Goal: Transaction & Acquisition: Purchase product/service

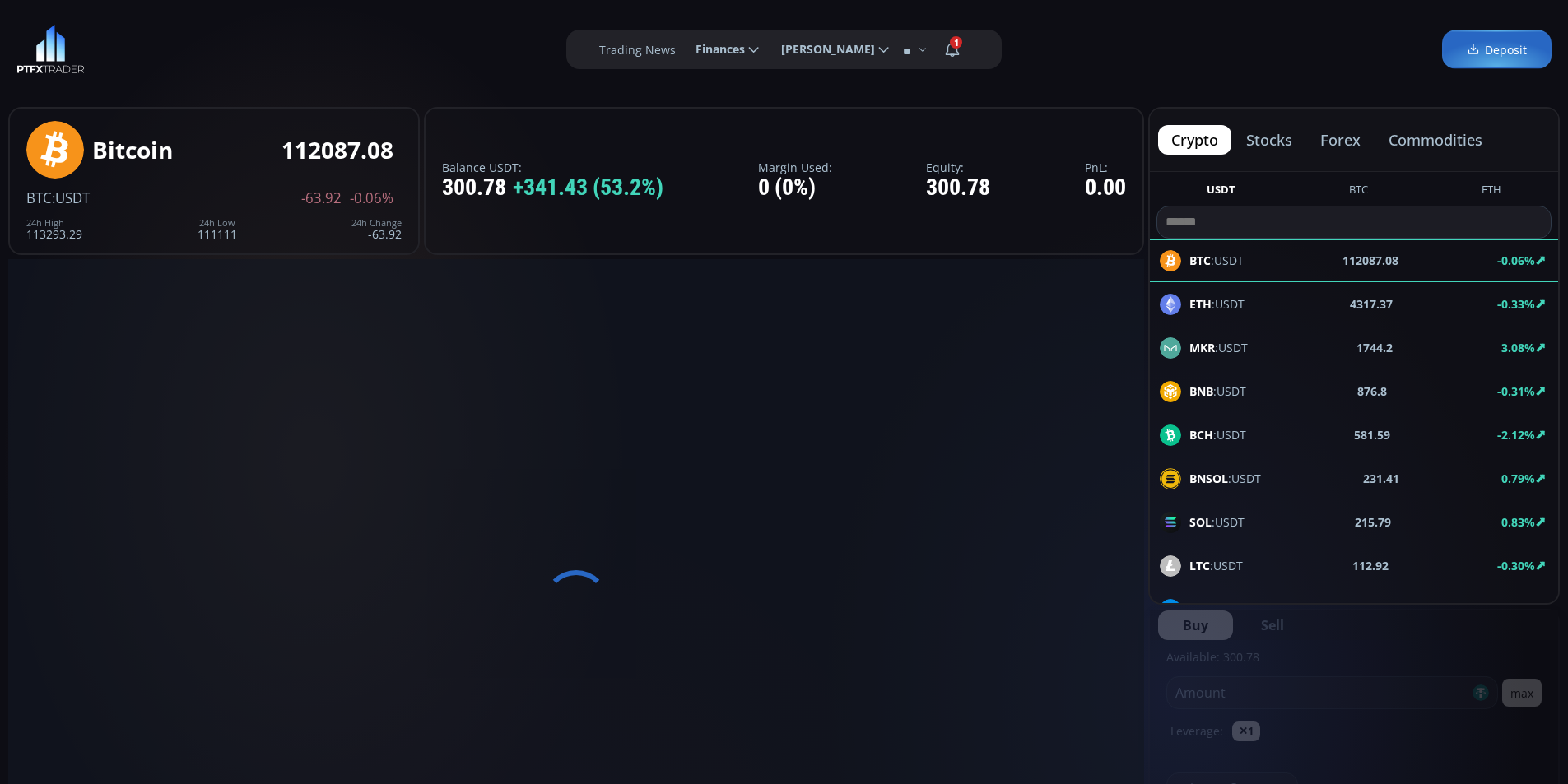
click at [705, 53] on span "Finances" at bounding box center [714, 49] width 61 height 33
click at [683, 53] on input "********" at bounding box center [683, 50] width 0 height 17
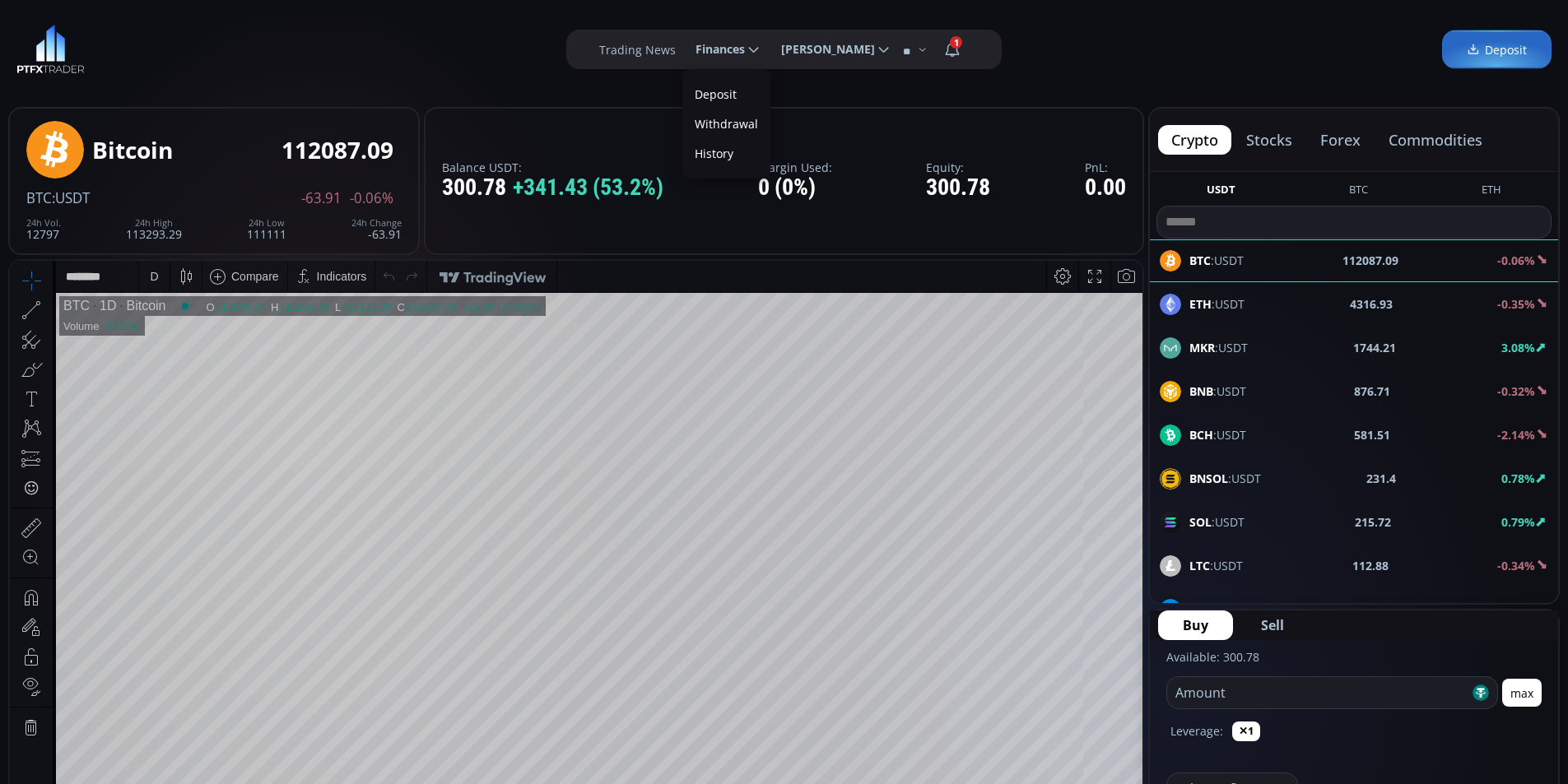
click at [703, 89] on link "Deposit" at bounding box center [726, 94] width 80 height 26
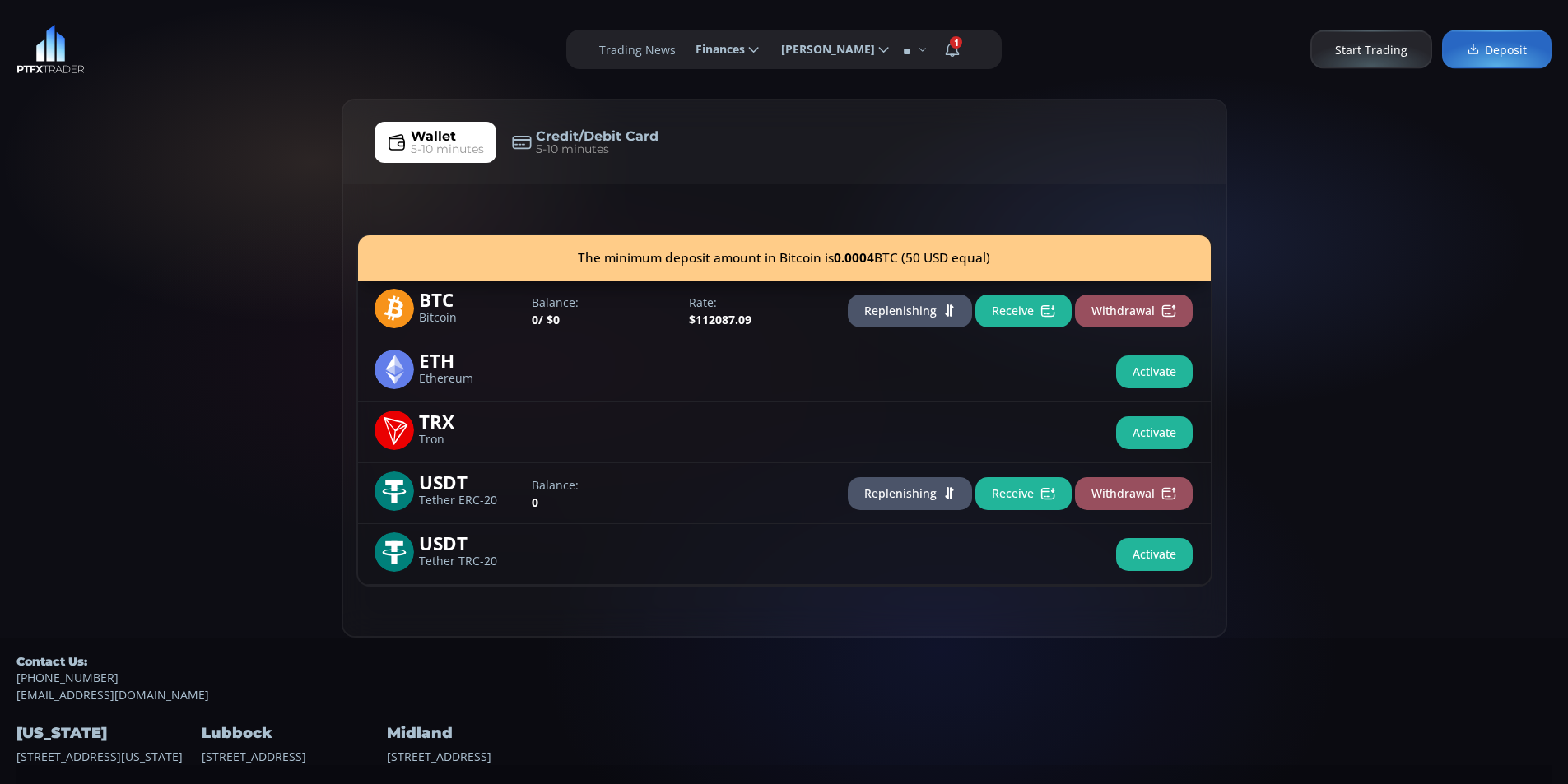
drag, startPoint x: 190, startPoint y: 177, endPoint x: 246, endPoint y: 122, distance: 78.5
click at [192, 173] on div "Wallet 5-10 minutes Credit/Debit Card 5-10 minutes The minimum deposit amount i…" at bounding box center [784, 368] width 1568 height 539
click at [249, 116] on div "Wallet 5-10 minutes Credit/Debit Card 5-10 minutes The minimum deposit amount i…" at bounding box center [784, 368] width 1568 height 539
click at [66, 306] on div "Wallet 5-10 minutes Credit/Debit Card 5-10 minutes The minimum deposit amount i…" at bounding box center [784, 368] width 1568 height 539
click at [123, 273] on div "Wallet 5-10 minutes Credit/Debit Card 5-10 minutes The minimum deposit amount i…" at bounding box center [784, 368] width 1568 height 539
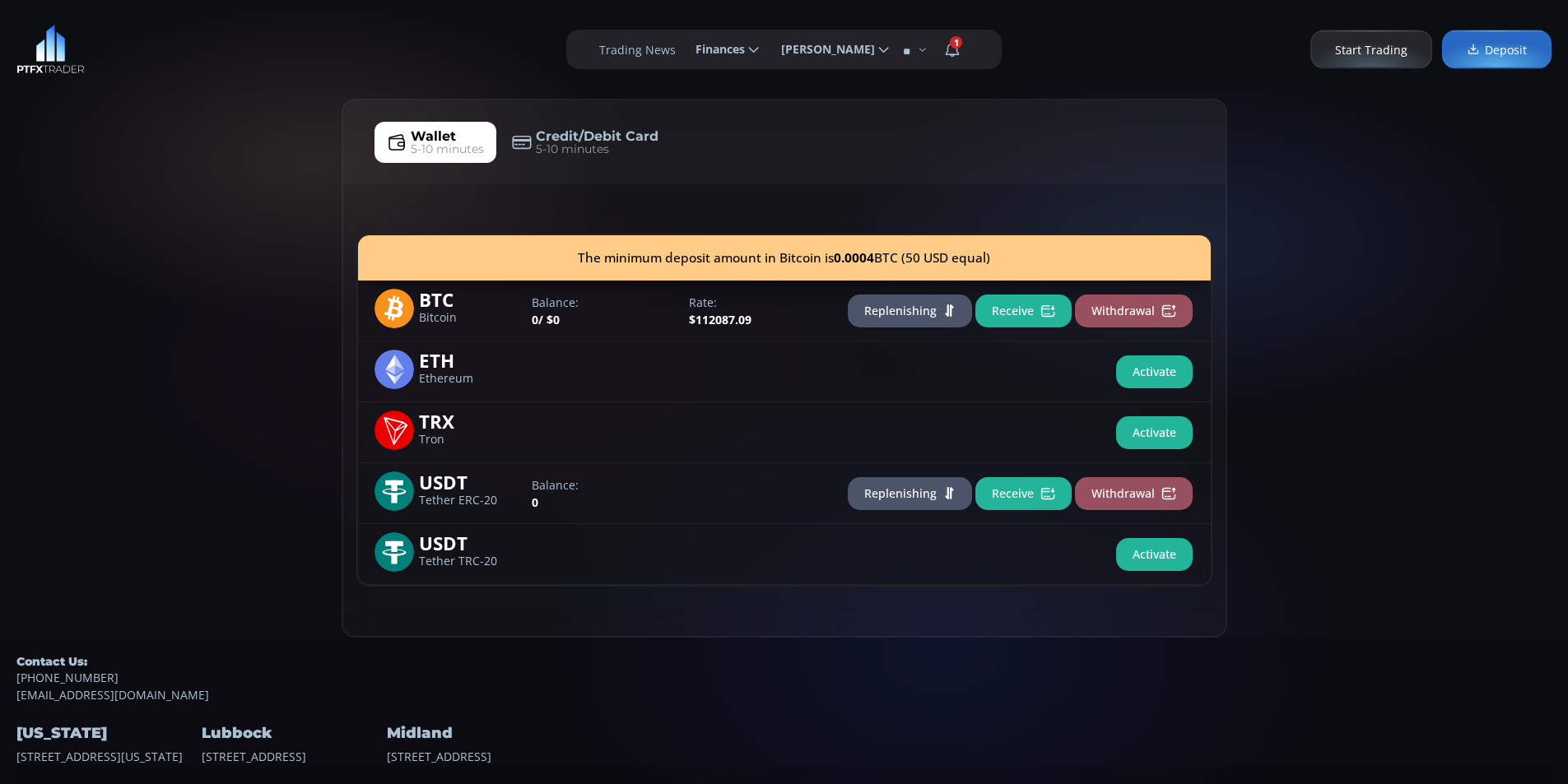
click at [171, 227] on div "Wallet 5-10 minutes Credit/Debit Card 5-10 minutes The minimum deposit amount i…" at bounding box center [784, 368] width 1568 height 539
click at [148, 195] on div "Wallet 5-10 minutes Credit/Debit Card 5-10 minutes The minimum deposit amount i…" at bounding box center [784, 368] width 1568 height 539
click at [202, 146] on div "Wallet 5-10 minutes Credit/Debit Card 5-10 minutes The minimum deposit amount i…" at bounding box center [784, 368] width 1568 height 539
click at [149, 281] on div "Wallet 5-10 minutes Credit/Debit Card 5-10 minutes The minimum deposit amount i…" at bounding box center [784, 368] width 1568 height 539
click at [183, 87] on div "**********" at bounding box center [784, 49] width 1568 height 99
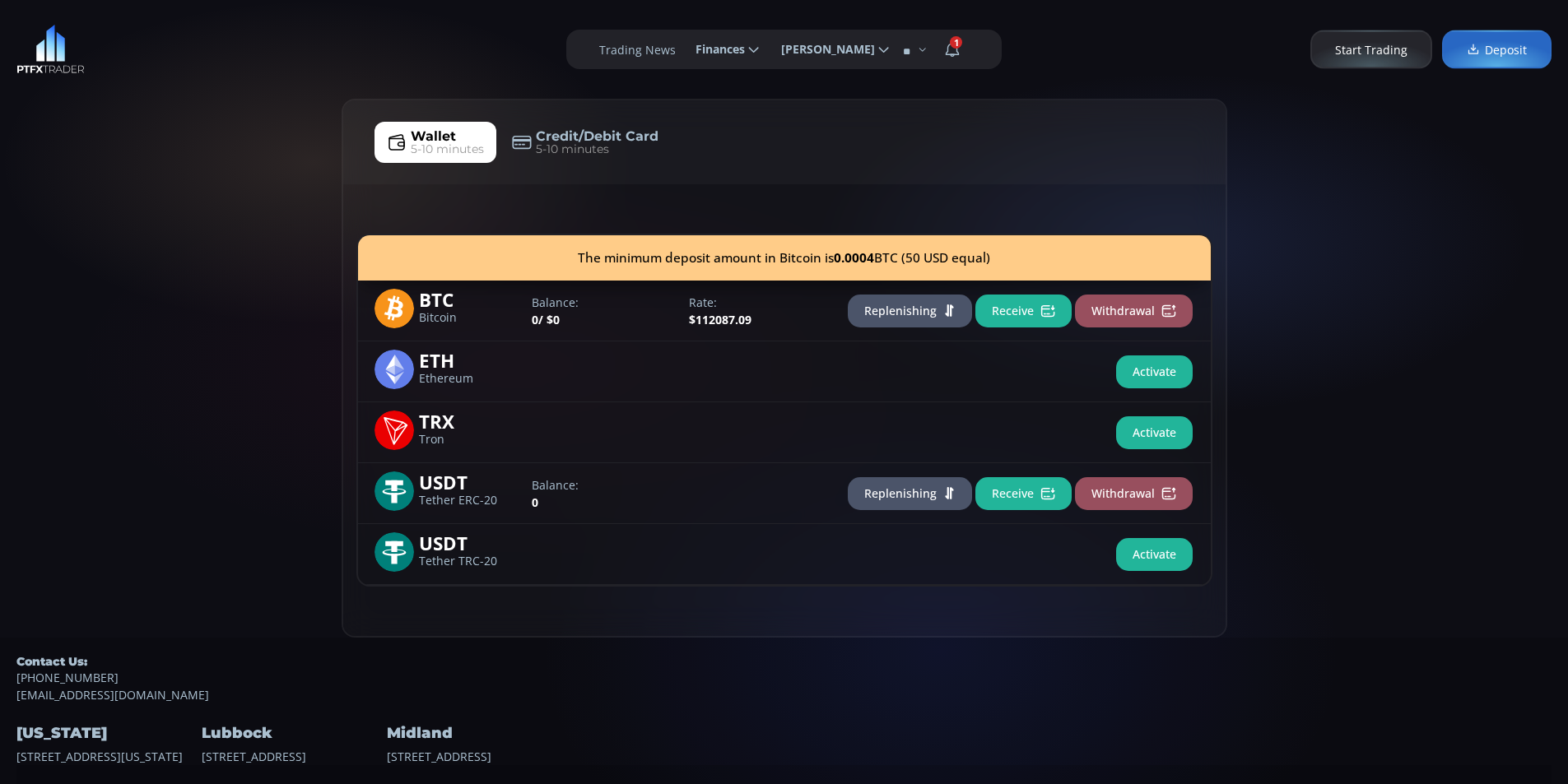
click at [209, 60] on div "**********" at bounding box center [784, 49] width 1568 height 99
click at [237, 181] on div "Wallet 5-10 minutes Credit/Debit Card 5-10 minutes The minimum deposit amount i…" at bounding box center [784, 368] width 1568 height 539
click at [1018, 310] on button "Receive" at bounding box center [1024, 311] width 96 height 33
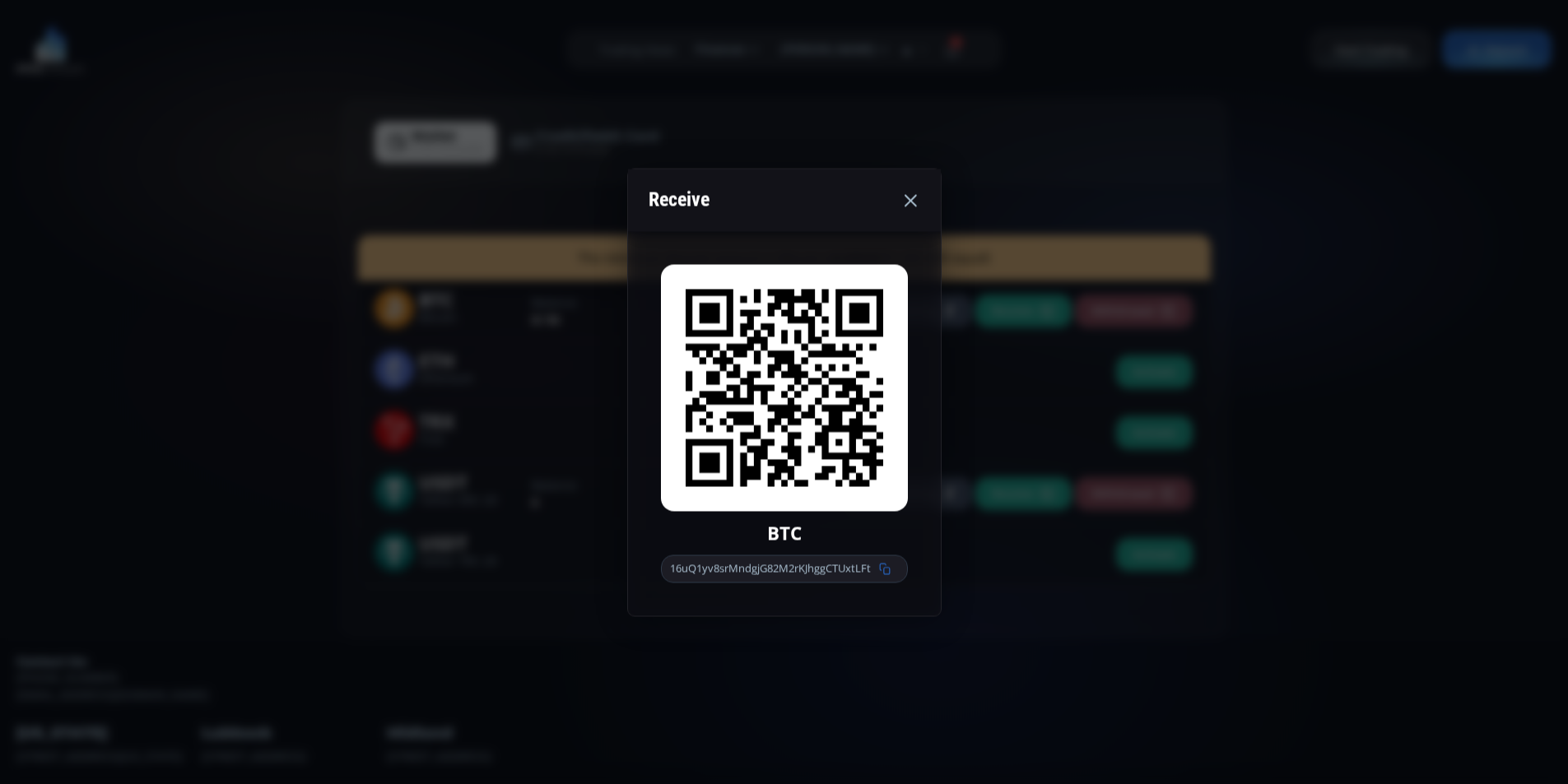
click at [888, 572] on icon at bounding box center [885, 569] width 12 height 12
click at [806, 196] on div "Receive" at bounding box center [784, 200] width 312 height 62
click at [761, 204] on div "Receive" at bounding box center [784, 200] width 312 height 62
click at [911, 202] on use at bounding box center [910, 200] width 12 height 12
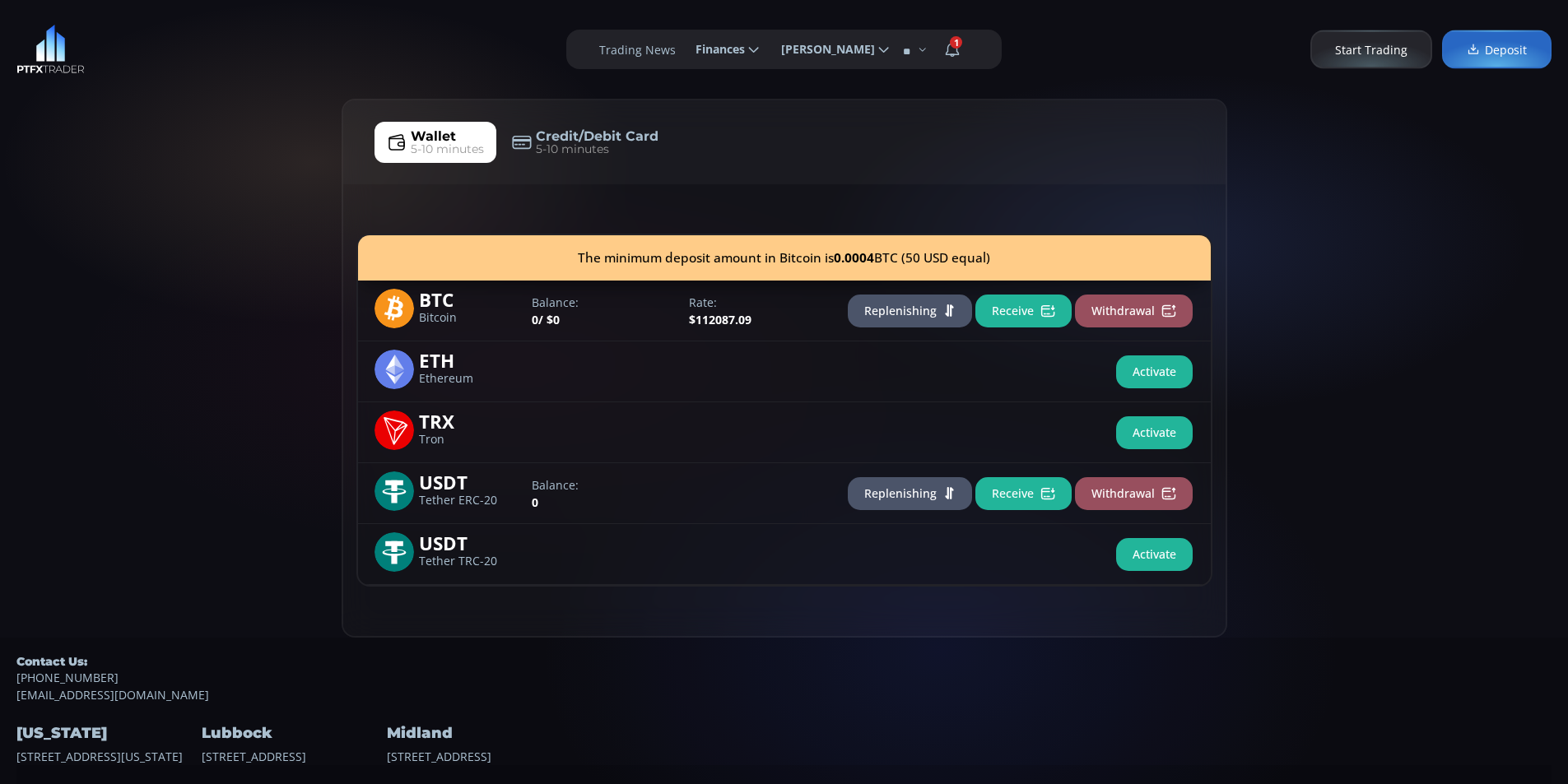
click at [136, 224] on div "Wallet 5-10 minutes Credit/Debit Card 5-10 minutes The minimum deposit amount i…" at bounding box center [784, 368] width 1568 height 539
click at [212, 124] on div "Wallet 5-10 minutes Credit/Debit Card 5-10 minutes The minimum deposit amount i…" at bounding box center [784, 368] width 1568 height 539
drag, startPoint x: 120, startPoint y: 243, endPoint x: 144, endPoint y: 215, distance: 36.9
click at [120, 239] on div "Wallet 5-10 minutes Credit/Debit Card 5-10 minutes The minimum deposit amount i…" at bounding box center [784, 368] width 1568 height 539
click at [213, 166] on div "Wallet 5-10 minutes Credit/Debit Card 5-10 minutes The minimum deposit amount i…" at bounding box center [784, 368] width 1568 height 539
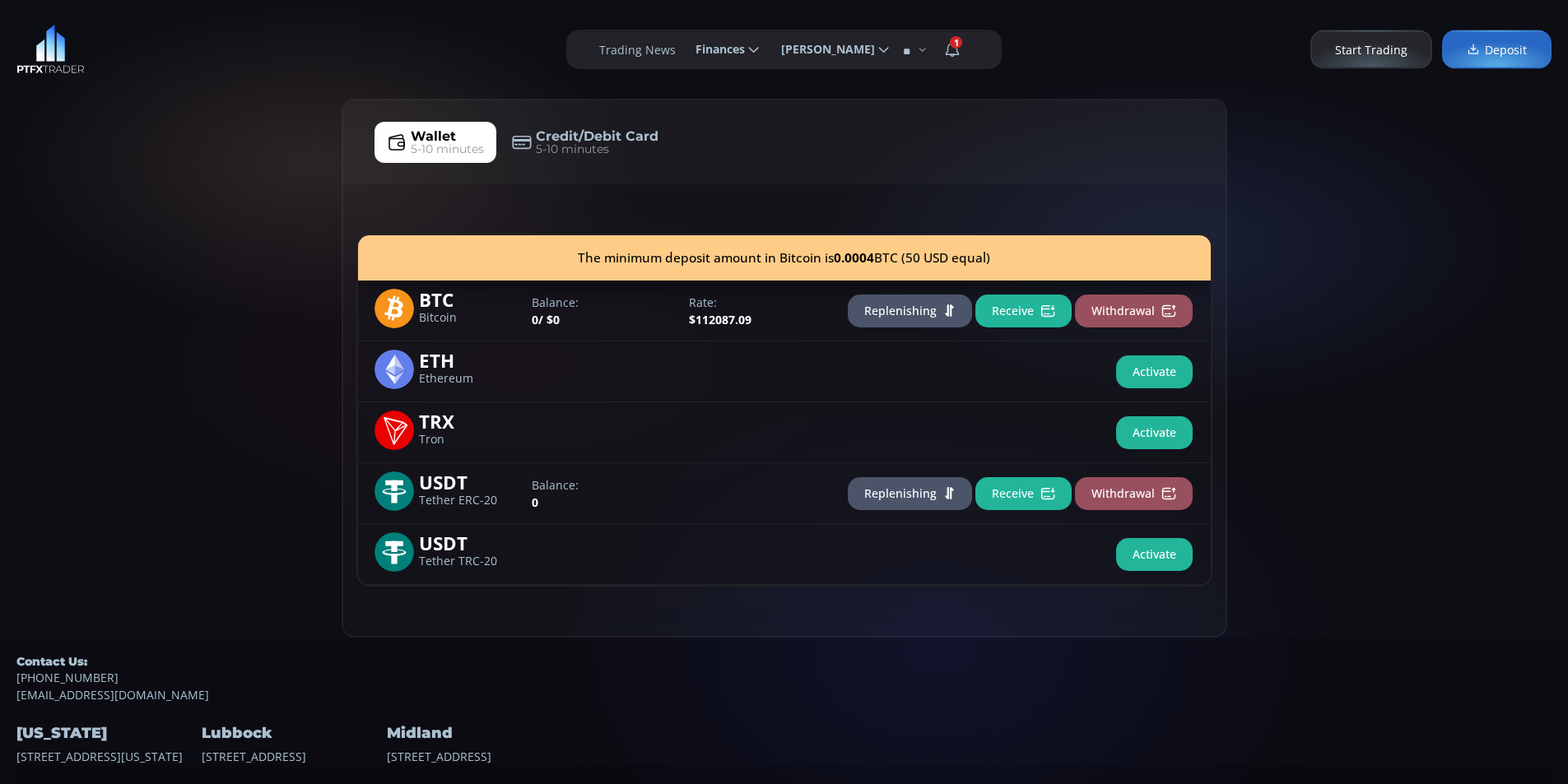
drag, startPoint x: 135, startPoint y: 238, endPoint x: 181, endPoint y: 207, distance: 55.5
click at [135, 236] on div "Wallet 5-10 minutes Credit/Debit Card 5-10 minutes The minimum deposit amount i…" at bounding box center [784, 368] width 1568 height 539
click at [205, 188] on div "Wallet 5-10 minutes Credit/Debit Card 5-10 minutes The minimum deposit amount i…" at bounding box center [784, 368] width 1568 height 539
click at [1024, 315] on button "Receive" at bounding box center [1024, 311] width 96 height 33
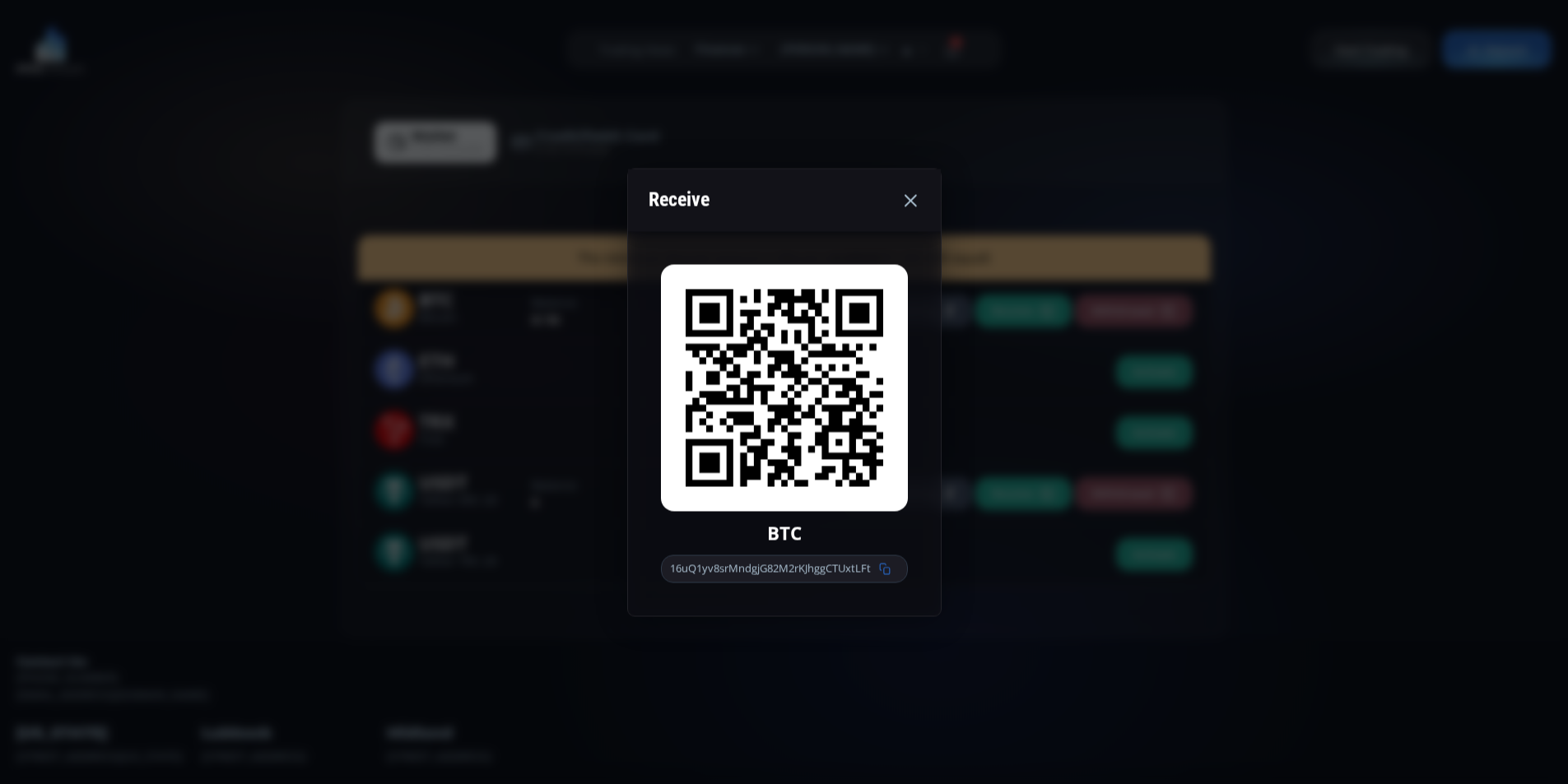
click at [884, 571] on icon at bounding box center [885, 569] width 12 height 12
click at [912, 195] on icon at bounding box center [910, 200] width 20 height 20
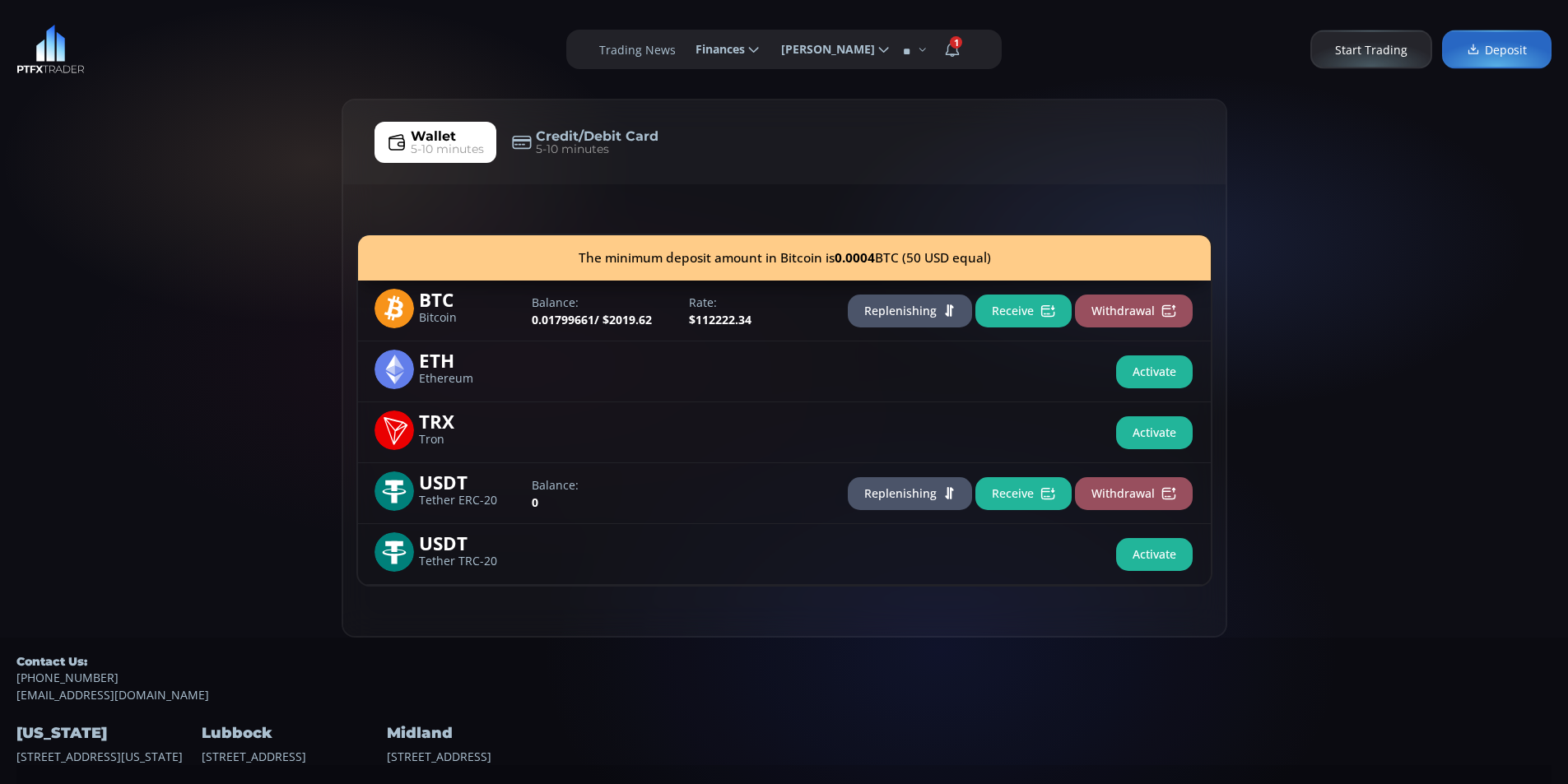
click at [93, 259] on div "Wallet 5-10 minutes Credit/Debit Card 5-10 minutes The minimum deposit amount i…" at bounding box center [784, 368] width 1568 height 539
drag, startPoint x: 88, startPoint y: 304, endPoint x: 101, endPoint y: 284, distance: 23.9
click at [93, 296] on div "Wallet 5-10 minutes Credit/Debit Card 5-10 minutes The minimum deposit amount i…" at bounding box center [784, 368] width 1568 height 539
drag, startPoint x: 221, startPoint y: 227, endPoint x: 140, endPoint y: 150, distance: 111.8
click at [221, 219] on div "Wallet 5-10 minutes Credit/Debit Card 5-10 minutes The minimum deposit amount i…" at bounding box center [784, 368] width 1568 height 539
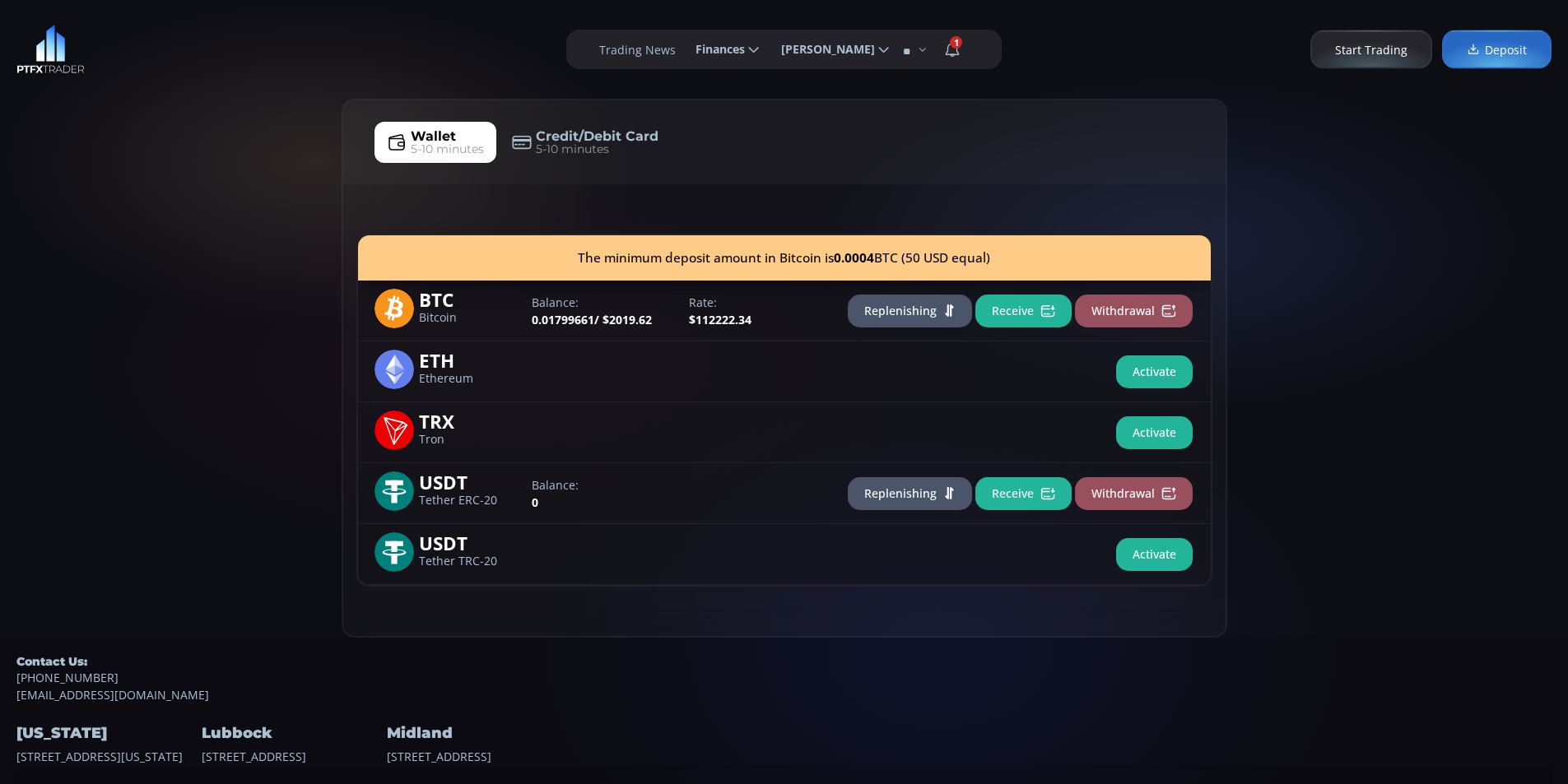
drag, startPoint x: 140, startPoint y: 149, endPoint x: 137, endPoint y: 106, distance: 43.1
click at [140, 131] on div "Wallet 5-10 minutes Credit/Debit Card 5-10 minutes The minimum deposit amount i…" at bounding box center [784, 368] width 1568 height 539
